Goal: Task Accomplishment & Management: Manage account settings

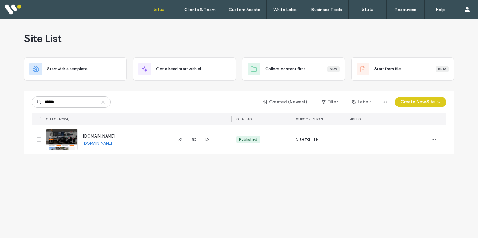
type input "******"
click at [182, 140] on icon "button" at bounding box center [180, 139] width 5 height 5
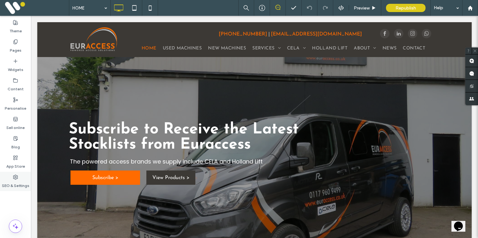
click at [14, 179] on icon at bounding box center [15, 176] width 5 height 5
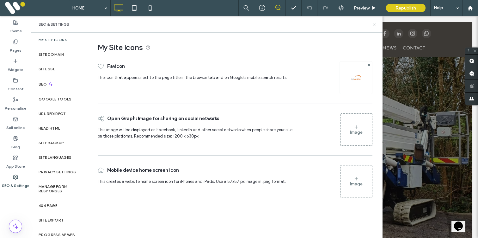
click at [374, 23] on icon at bounding box center [374, 24] width 5 height 5
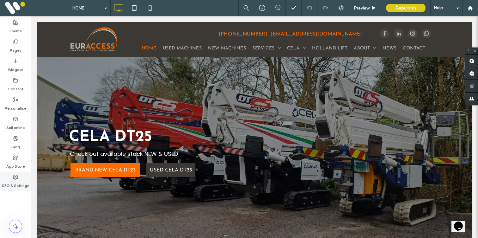
click at [15, 179] on use at bounding box center [15, 177] width 4 height 4
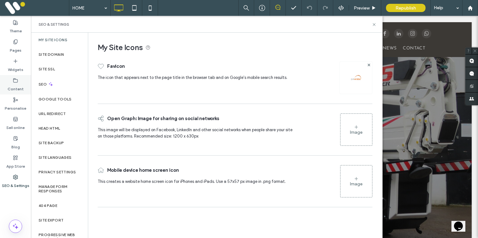
click at [22, 83] on label "Content" at bounding box center [16, 87] width 16 height 9
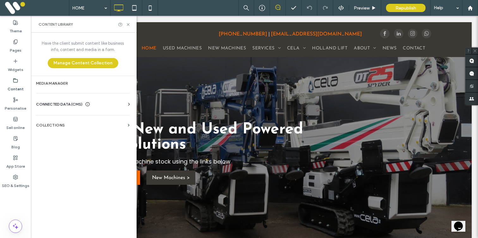
click at [55, 101] on span "CONNECTED DATA (CMS)" at bounding box center [59, 104] width 47 height 6
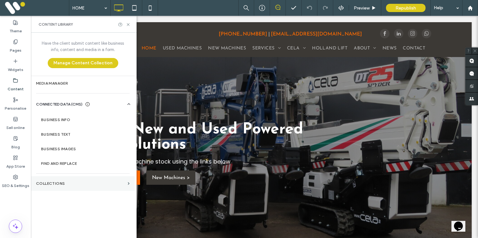
click at [65, 181] on label "COLLECTIONS" at bounding box center [80, 183] width 89 height 4
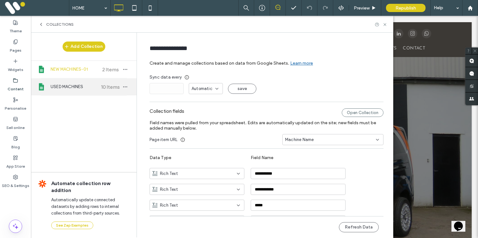
click at [67, 85] on span "USED MACHINES" at bounding box center [74, 87] width 47 height 6
type input "**********"
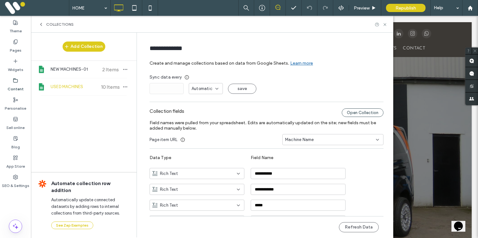
click at [357, 113] on div "Open Collection" at bounding box center [363, 112] width 42 height 9
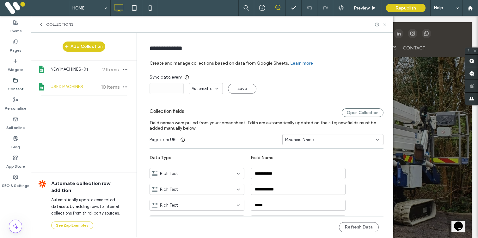
click at [15, 76] on div "Content" at bounding box center [15, 84] width 31 height 19
click at [14, 81] on icon at bounding box center [15, 80] width 5 height 5
click at [17, 47] on label "Pages" at bounding box center [16, 48] width 12 height 9
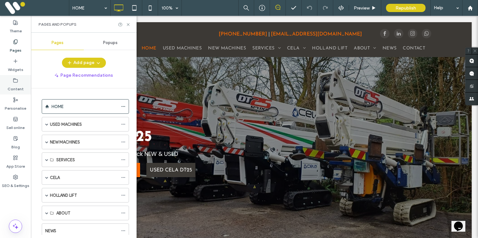
click at [18, 84] on label "Content" at bounding box center [16, 87] width 16 height 9
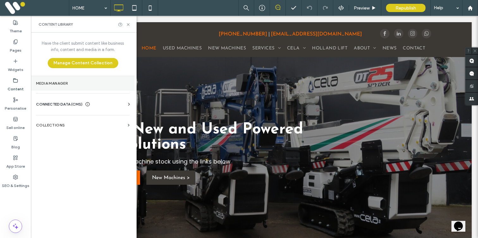
click at [55, 79] on section "Media Manager" at bounding box center [83, 83] width 104 height 15
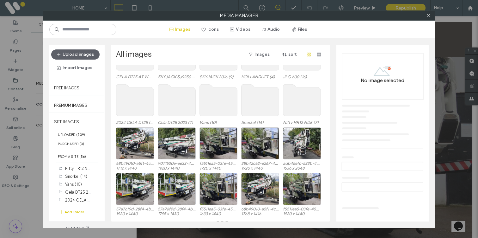
scroll to position [273, 0]
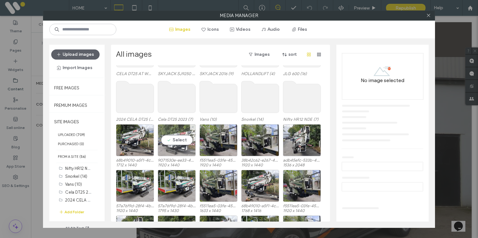
click at [179, 141] on div "Select" at bounding box center [177, 140] width 38 height 32
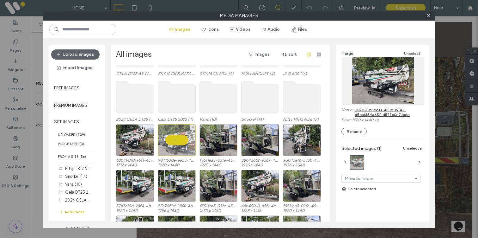
click at [179, 141] on div at bounding box center [177, 140] width 38 height 32
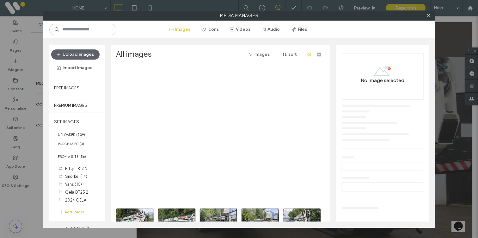
scroll to position [0, 0]
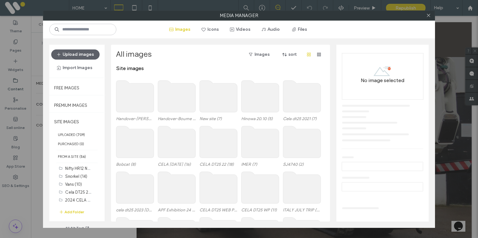
click at [262, 102] on use at bounding box center [261, 96] width 38 height 32
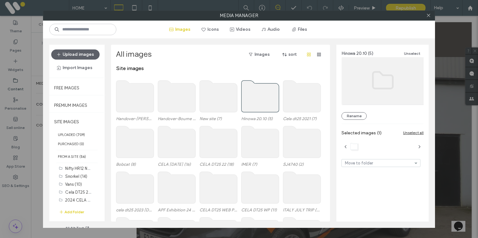
click at [262, 102] on use at bounding box center [261, 96] width 38 height 32
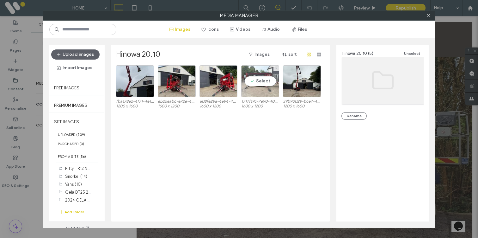
click at [262, 84] on div "Select" at bounding box center [260, 81] width 38 height 32
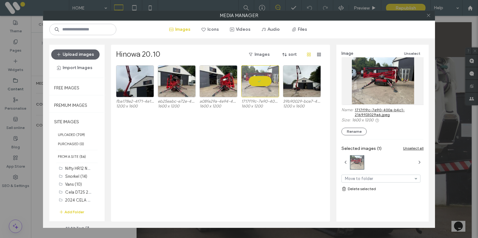
click at [428, 17] on icon at bounding box center [429, 15] width 5 height 5
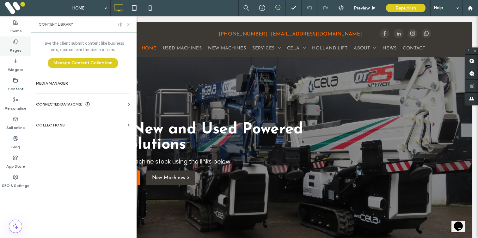
click at [9, 44] on div "Pages" at bounding box center [15, 45] width 31 height 19
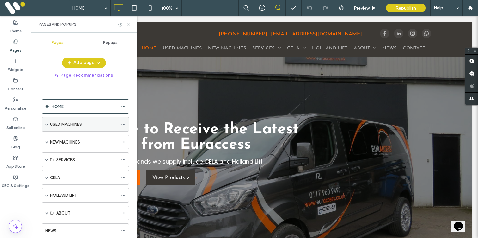
click at [46, 122] on span at bounding box center [46, 123] width 3 height 3
click at [46, 124] on span at bounding box center [46, 123] width 3 height 3
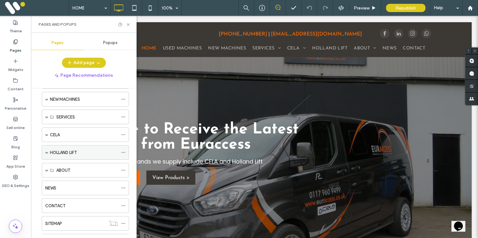
scroll to position [42, 0]
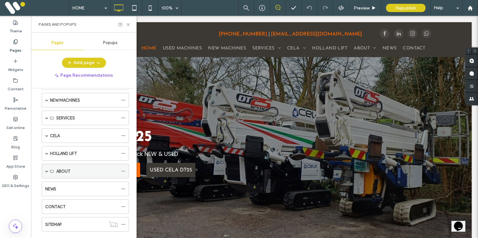
click at [47, 170] on span at bounding box center [46, 170] width 3 height 3
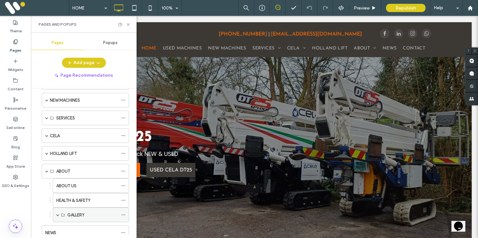
click at [58, 215] on span at bounding box center [57, 214] width 3 height 3
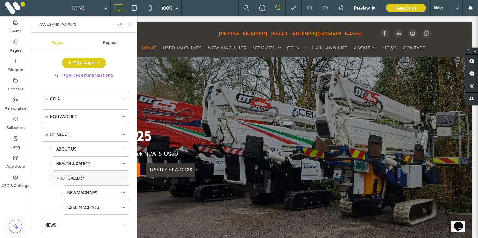
scroll to position [82, 0]
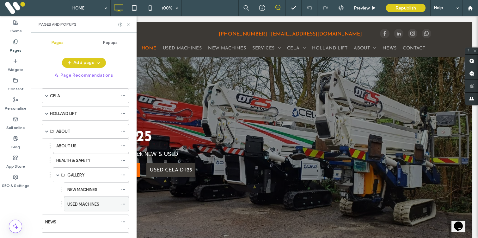
click at [75, 205] on label "USED MACHINES" at bounding box center [83, 203] width 32 height 11
click at [128, 25] on use at bounding box center [128, 24] width 3 height 3
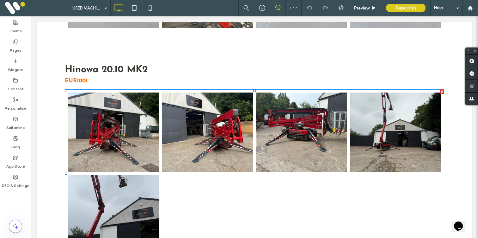
scroll to position [340, 0]
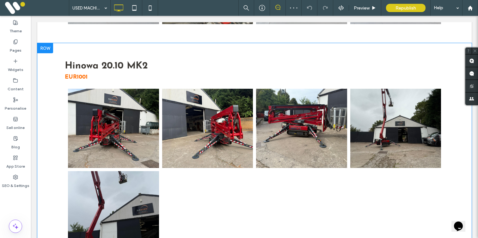
click at [47, 50] on div at bounding box center [45, 48] width 16 height 10
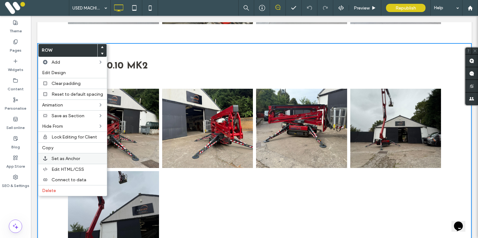
click at [58, 157] on span "Set as Anchor" at bounding box center [66, 158] width 28 height 5
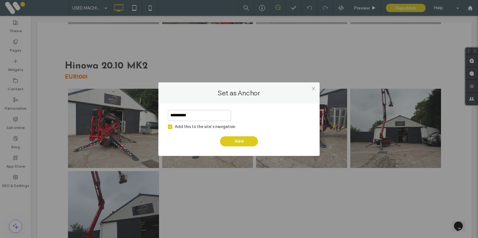
type input "**********"
click at [171, 127] on icon at bounding box center [170, 127] width 3 height 2
click at [237, 142] on button "Add" at bounding box center [239, 141] width 38 height 10
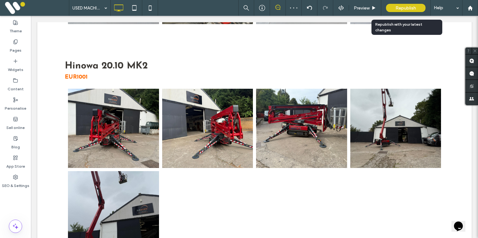
click at [402, 10] on span "Republish" at bounding box center [406, 7] width 21 height 5
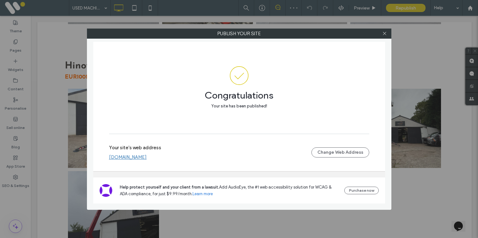
click at [143, 157] on link "www.euraccess.co.uk" at bounding box center [128, 157] width 38 height 6
click at [384, 33] on icon at bounding box center [385, 33] width 5 height 5
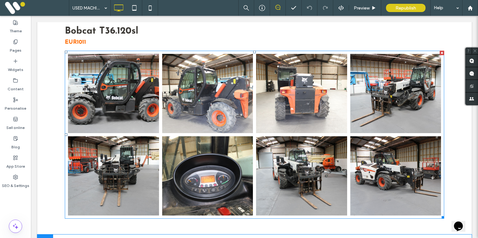
scroll to position [0, 0]
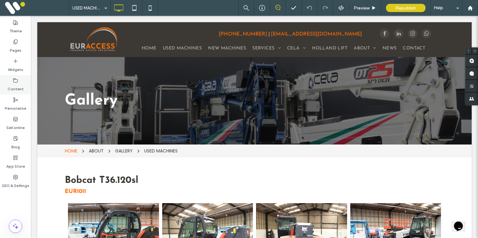
click at [11, 82] on div "Content" at bounding box center [15, 84] width 31 height 19
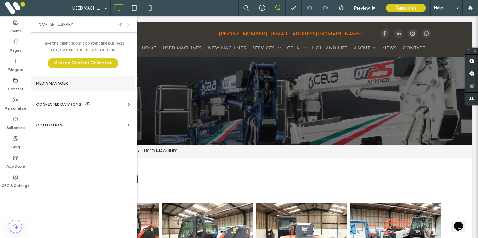
click at [43, 84] on label "Media Manager" at bounding box center [83, 83] width 94 height 4
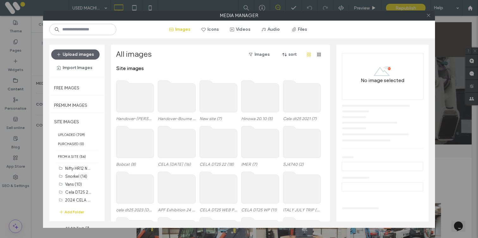
click at [429, 13] on span at bounding box center [429, 15] width 5 height 9
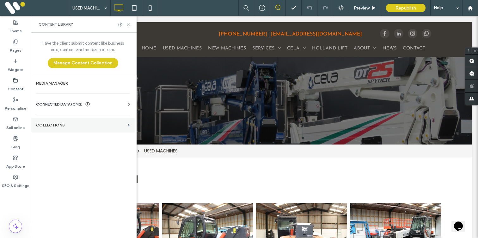
click at [55, 121] on section "COLLECTIONS" at bounding box center [83, 125] width 104 height 15
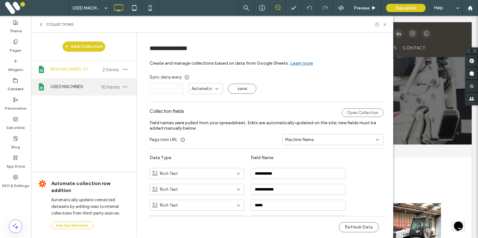
click at [74, 89] on span "USED MACHINES" at bounding box center [74, 87] width 47 height 6
type input "**********"
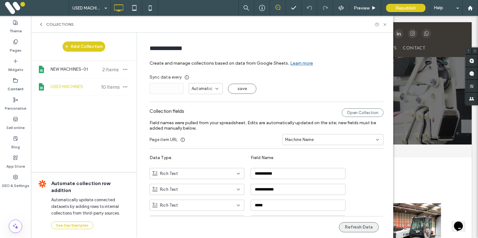
click at [348, 228] on button "Refresh Data" at bounding box center [359, 227] width 40 height 10
click at [349, 226] on button "Refresh Data" at bounding box center [359, 227] width 40 height 10
click at [386, 25] on icon at bounding box center [385, 24] width 5 height 5
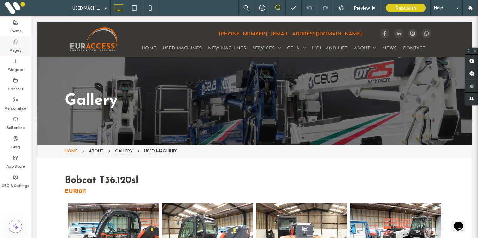
click at [21, 53] on div "Pages" at bounding box center [15, 45] width 31 height 19
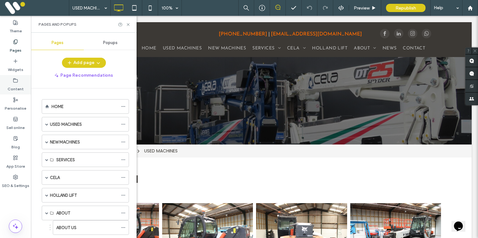
click at [22, 81] on div "Content" at bounding box center [15, 84] width 31 height 19
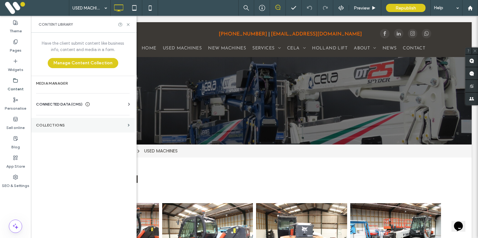
click at [66, 124] on label "COLLECTIONS" at bounding box center [80, 125] width 89 height 4
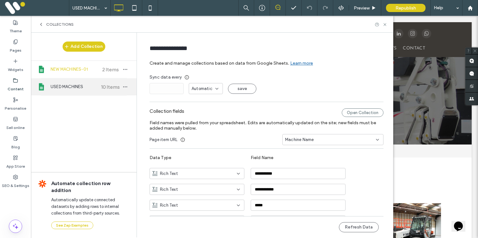
click at [64, 85] on span "USED MACHINES" at bounding box center [74, 87] width 47 height 6
type input "**********"
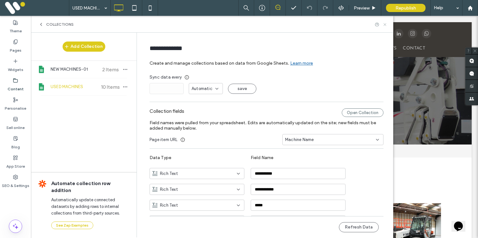
click at [386, 25] on icon at bounding box center [385, 24] width 5 height 5
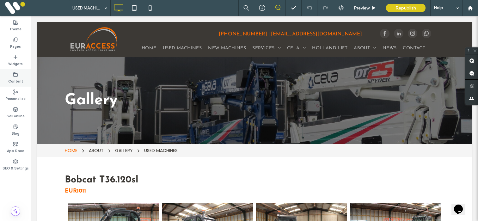
click at [15, 78] on label "Content" at bounding box center [15, 80] width 15 height 7
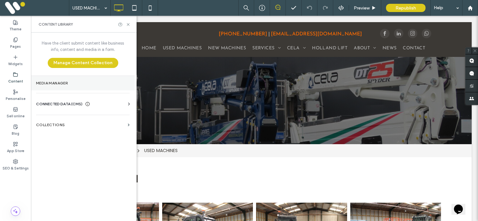
click at [48, 84] on label "Media Manager" at bounding box center [83, 83] width 94 height 4
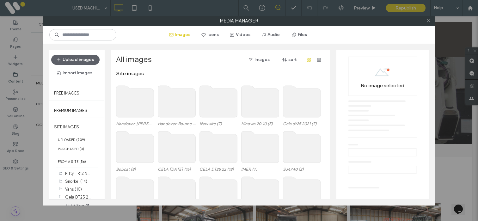
click at [254, 106] on use at bounding box center [261, 102] width 38 height 32
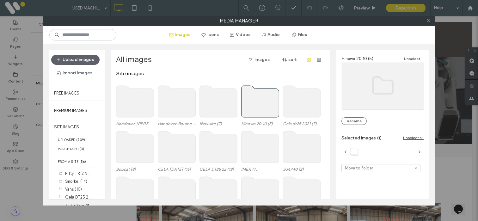
click at [258, 106] on use at bounding box center [261, 102] width 38 height 32
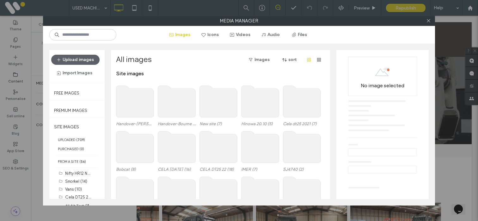
click at [258, 106] on use at bounding box center [261, 102] width 38 height 32
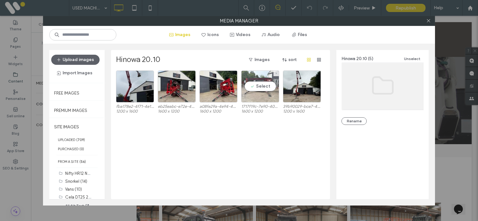
click at [257, 86] on div "Select" at bounding box center [260, 87] width 38 height 32
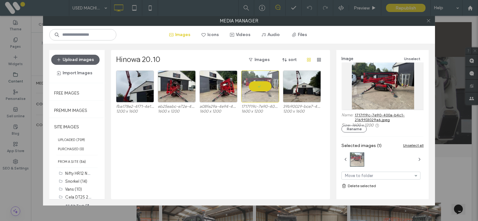
click at [430, 23] on span at bounding box center [429, 20] width 5 height 9
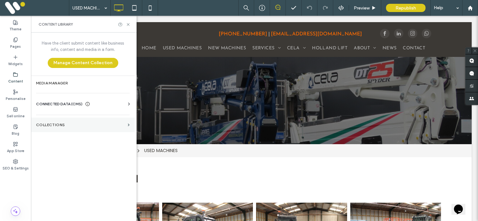
click at [59, 125] on label "COLLECTIONS" at bounding box center [80, 125] width 89 height 4
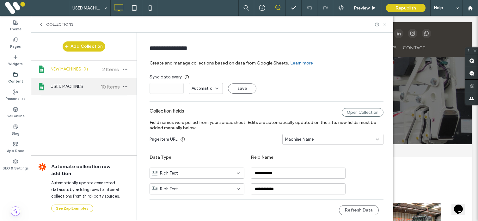
click at [58, 90] on span "USED MACHINES" at bounding box center [74, 87] width 47 height 6
type input "**********"
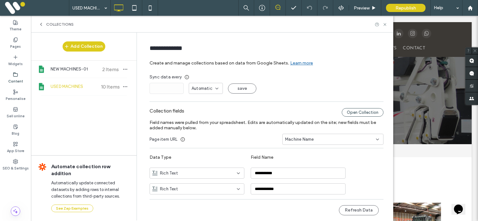
click at [355, 113] on div "Open Collection" at bounding box center [363, 112] width 42 height 9
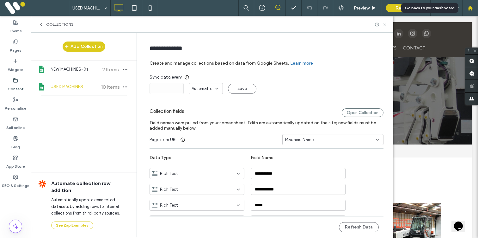
click at [471, 10] on icon at bounding box center [470, 7] width 5 height 5
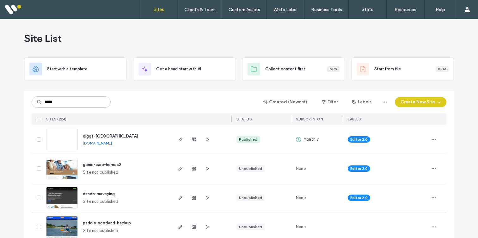
type input "*****"
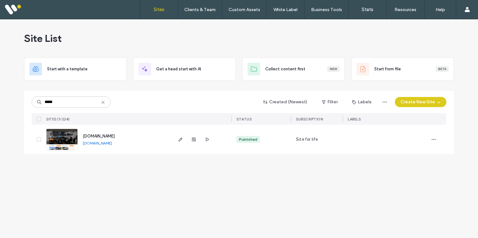
click at [184, 141] on div at bounding box center [194, 139] width 34 height 29
click at [182, 139] on icon "button" at bounding box center [180, 139] width 5 height 5
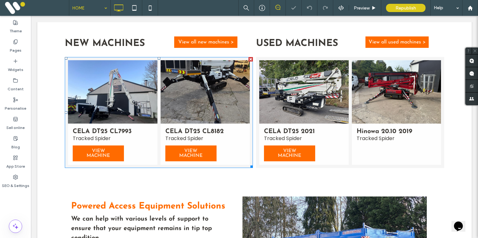
scroll to position [231, 0]
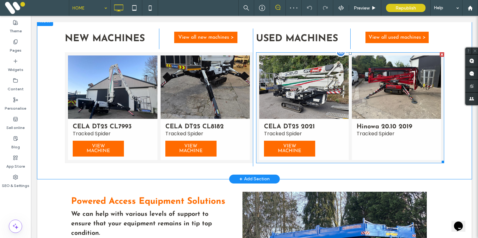
click at [327, 135] on span "CELA DT25 2021 Tracked Spider VIEW MACHINE" at bounding box center [304, 139] width 90 height 41
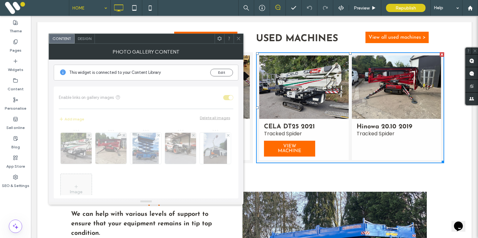
click at [81, 37] on span "Design" at bounding box center [85, 38] width 14 height 5
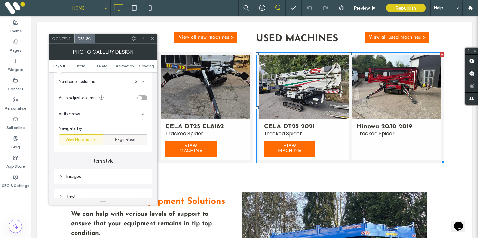
scroll to position [180, 0]
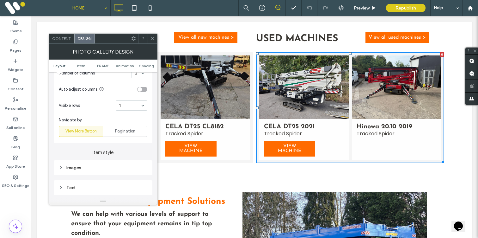
click at [149, 39] on div at bounding box center [152, 38] width 9 height 9
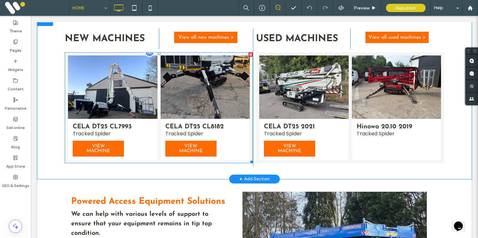
click at [145, 85] on link at bounding box center [113, 86] width 95 height 67
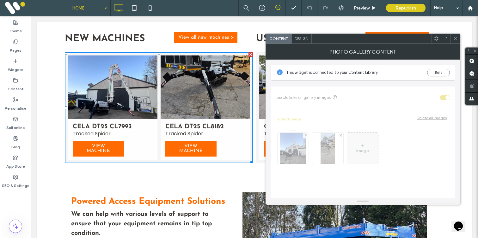
click at [304, 35] on div "Design" at bounding box center [302, 38] width 20 height 9
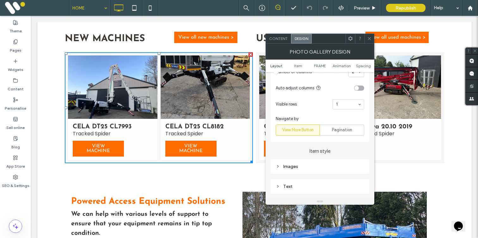
scroll to position [185, 0]
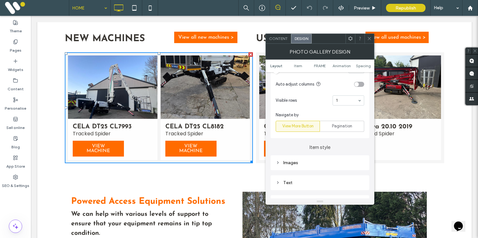
click at [370, 38] on icon at bounding box center [369, 38] width 5 height 5
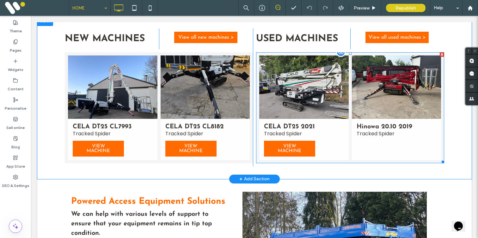
click at [360, 91] on link at bounding box center [396, 86] width 95 height 67
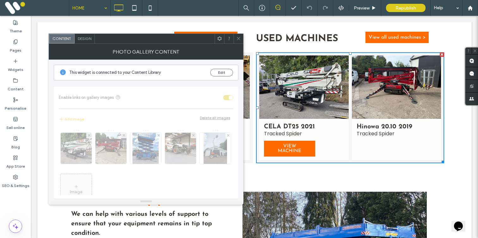
click at [80, 35] on div "Design" at bounding box center [85, 38] width 20 height 9
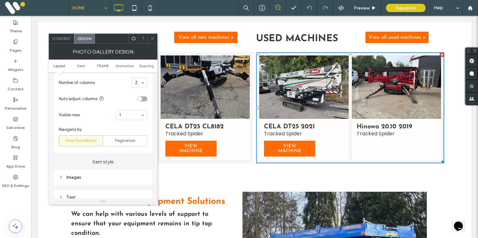
scroll to position [171, 0]
click at [117, 140] on span "Pagination" at bounding box center [125, 140] width 20 height 6
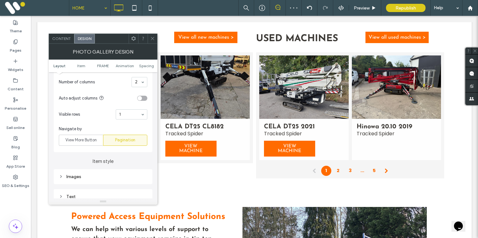
click at [150, 41] on span at bounding box center [152, 38] width 5 height 9
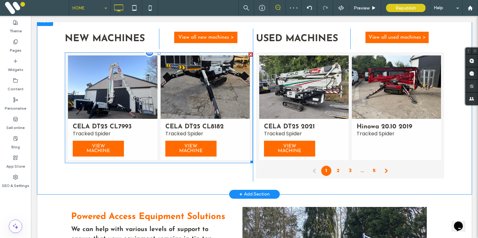
click at [147, 100] on link at bounding box center [113, 86] width 95 height 67
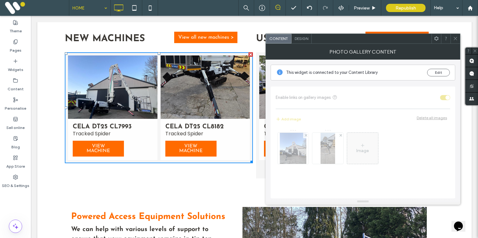
click at [302, 46] on div "Photo gallery content" at bounding box center [363, 52] width 195 height 16
click at [302, 44] on div "Photo gallery content" at bounding box center [363, 52] width 195 height 16
click at [302, 40] on span "Design" at bounding box center [302, 38] width 14 height 5
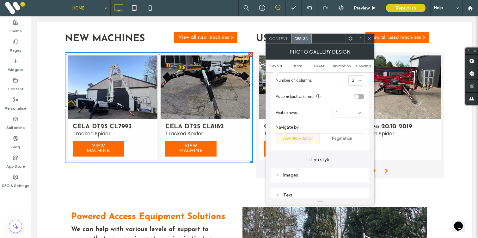
scroll to position [180, 0]
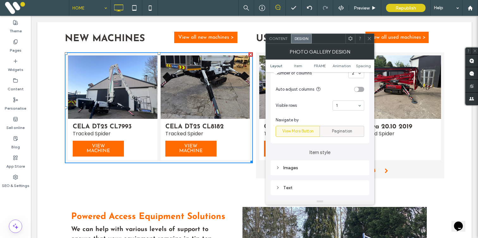
click at [334, 130] on span "Pagination" at bounding box center [342, 131] width 20 height 6
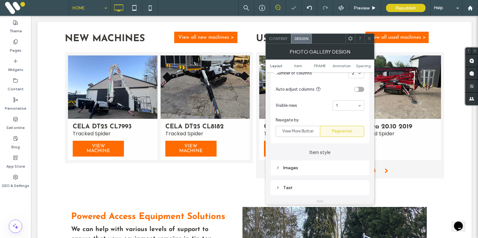
click at [368, 40] on use at bounding box center [369, 38] width 3 height 3
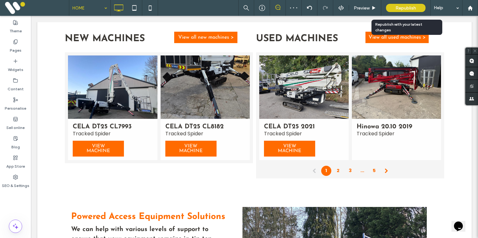
click at [395, 8] on div "Republish" at bounding box center [406, 8] width 40 height 8
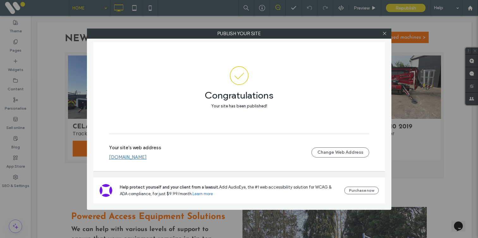
click at [118, 156] on link "www.euraccess.co.uk" at bounding box center [128, 157] width 38 height 6
click at [387, 38] on span at bounding box center [385, 33] width 5 height 9
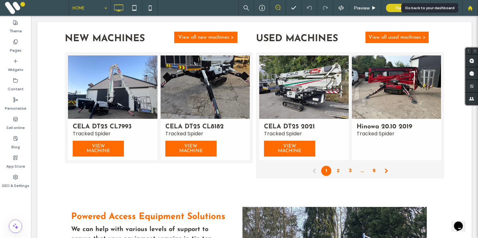
click at [469, 8] on use at bounding box center [470, 7] width 5 height 5
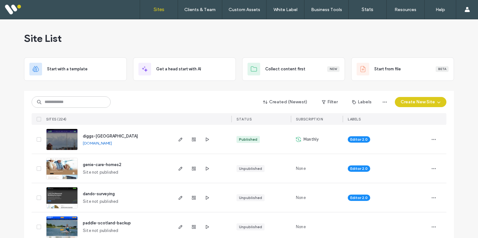
click at [112, 143] on link "[DOMAIN_NAME]" at bounding box center [97, 143] width 29 height 5
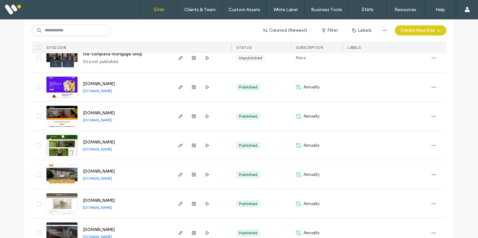
scroll to position [256, 0]
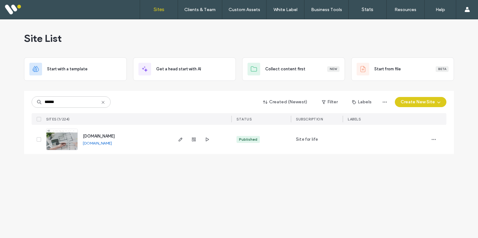
type input "******"
click at [112, 142] on link "[DOMAIN_NAME]" at bounding box center [97, 143] width 29 height 5
click at [179, 139] on icon "button" at bounding box center [180, 139] width 5 height 5
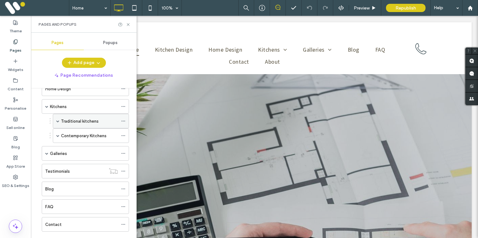
click at [57, 122] on span at bounding box center [57, 120] width 3 height 3
click at [58, 121] on span at bounding box center [57, 120] width 3 height 3
click at [58, 136] on span at bounding box center [57, 135] width 3 height 3
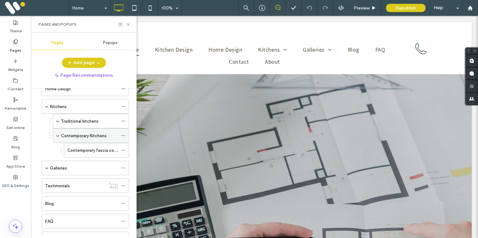
click at [58, 136] on span at bounding box center [57, 135] width 3 height 3
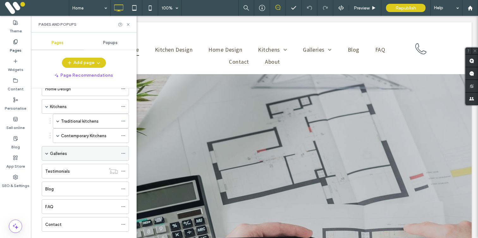
click at [45, 155] on span at bounding box center [46, 153] width 3 height 14
click at [45, 153] on span at bounding box center [46, 153] width 3 height 3
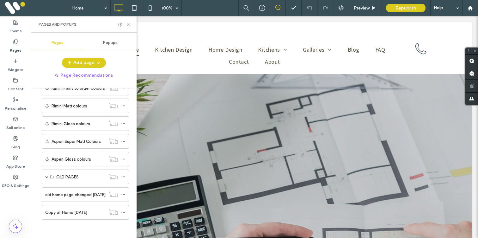
scroll to position [332, 0]
click at [128, 25] on icon at bounding box center [128, 24] width 5 height 5
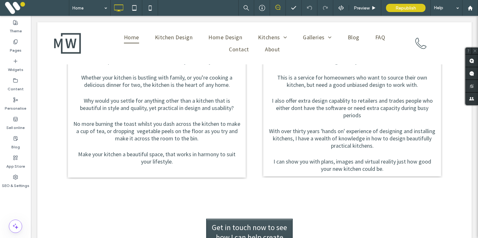
scroll to position [668, 0]
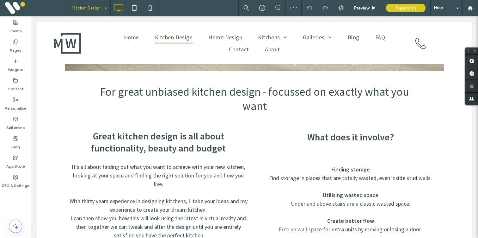
scroll to position [285, 0]
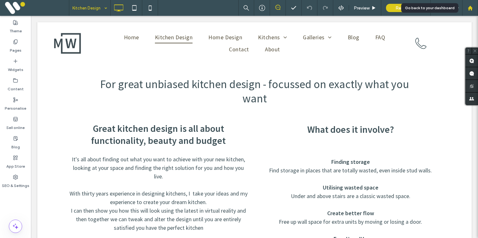
click at [477, 9] on div at bounding box center [470, 7] width 15 height 5
